Goal: Information Seeking & Learning: Learn about a topic

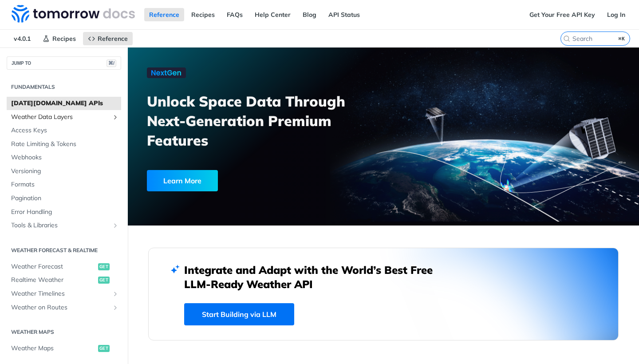
click at [57, 115] on span "Weather Data Layers" at bounding box center [60, 117] width 98 height 9
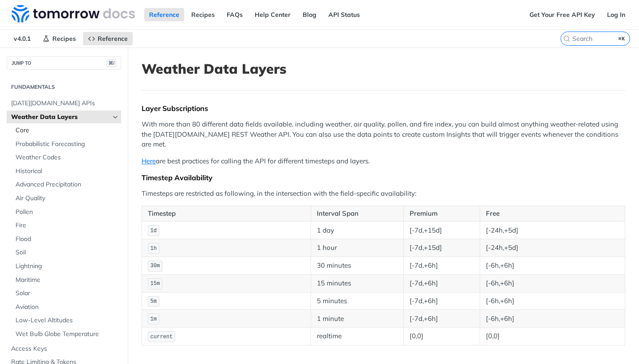
click at [48, 130] on span "Core" at bounding box center [67, 130] width 103 height 9
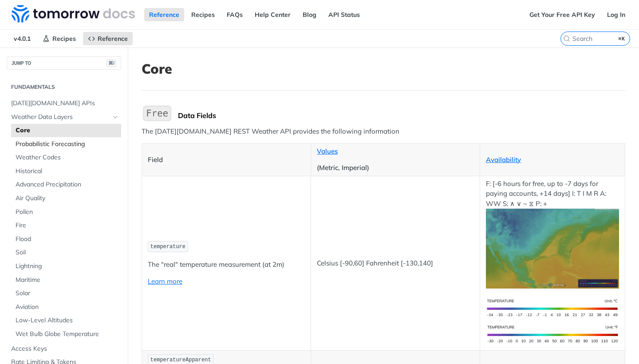
click at [51, 142] on span "Probabilistic Forecasting" at bounding box center [67, 144] width 103 height 9
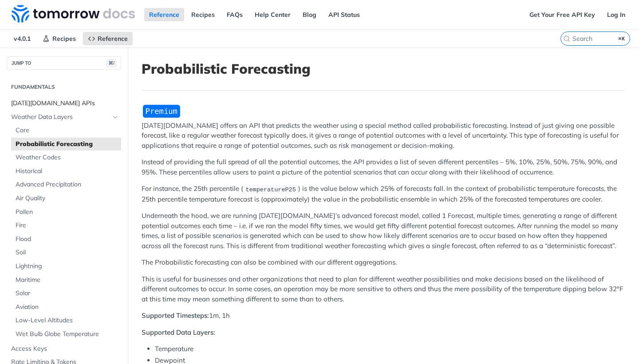
click at [68, 103] on span "[DATE][DOMAIN_NAME] APIs" at bounding box center [65, 103] width 108 height 9
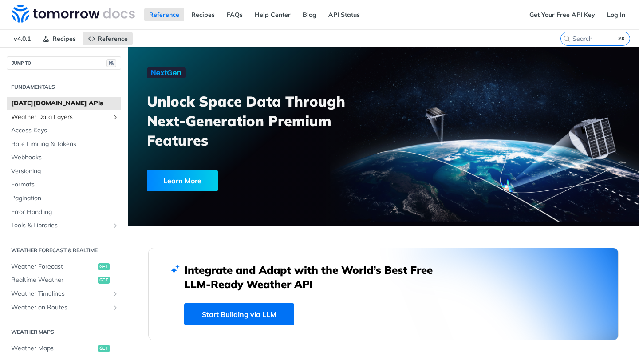
click at [57, 120] on span "Weather Data Layers" at bounding box center [60, 117] width 98 height 9
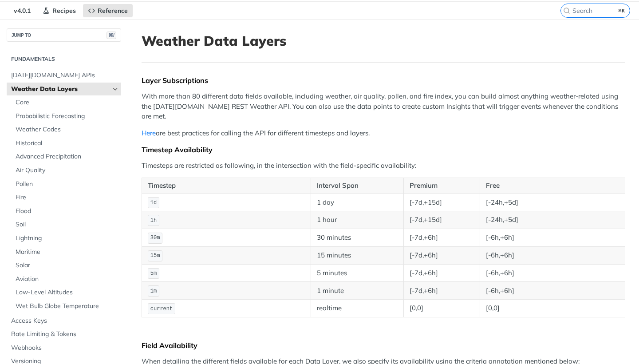
scroll to position [30, 0]
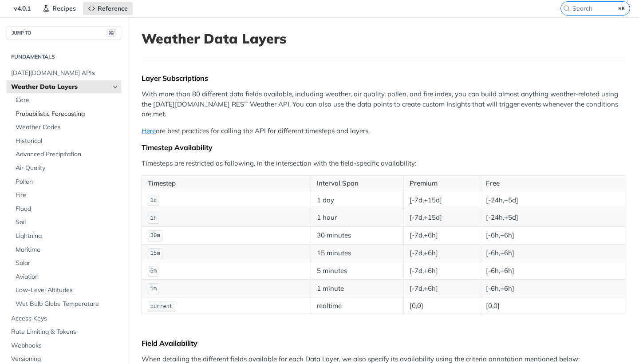
click at [82, 113] on span "Probabilistic Forecasting" at bounding box center [67, 114] width 103 height 9
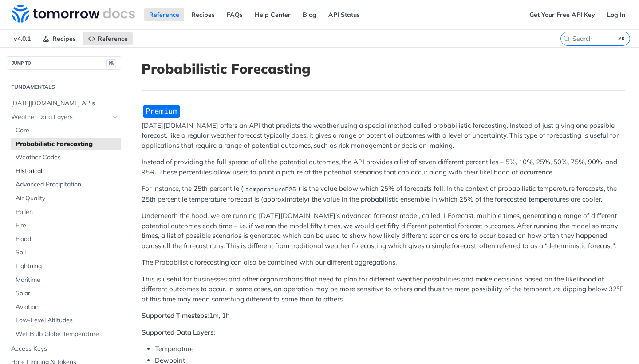
click at [67, 165] on link "Historical" at bounding box center [66, 171] width 110 height 13
